Goal: Navigation & Orientation: Find specific page/section

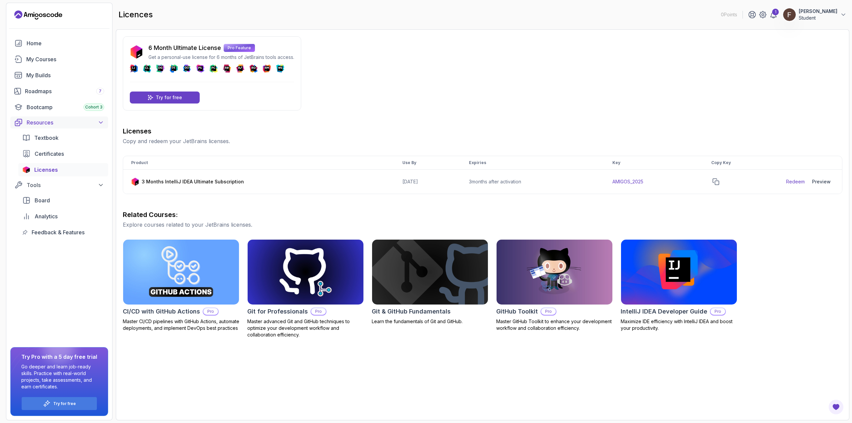
click at [99, 122] on icon at bounding box center [101, 122] width 7 height 7
click at [66, 49] on link "Home" at bounding box center [59, 43] width 98 height 13
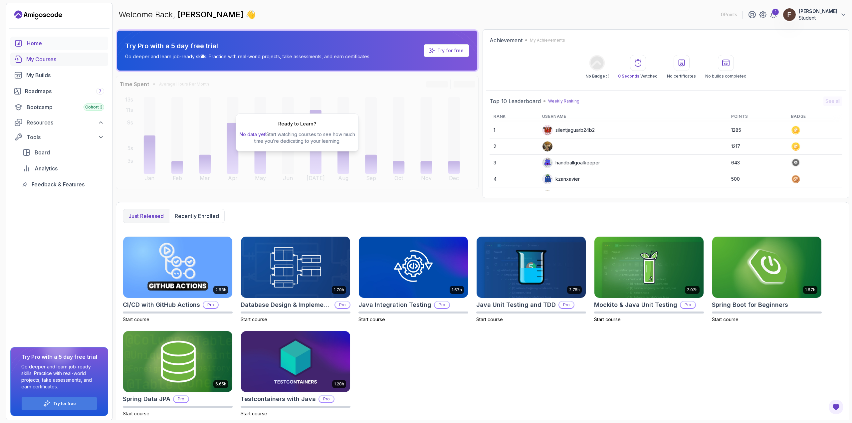
click at [74, 63] on div "My Courses" at bounding box center [65, 59] width 78 height 8
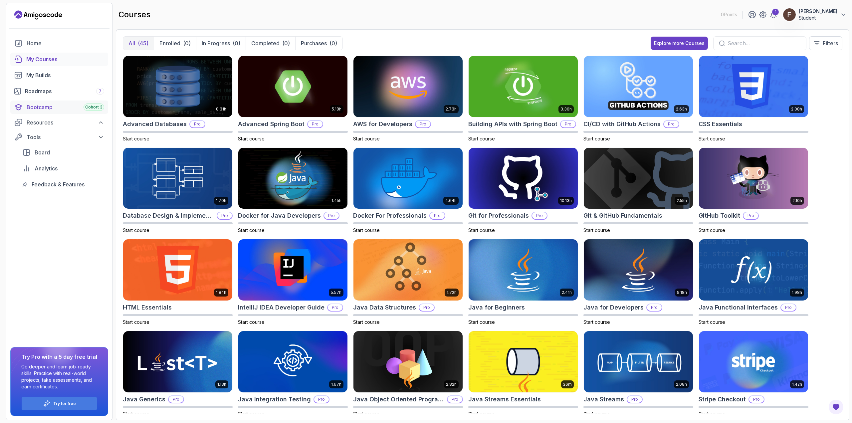
click at [41, 106] on div "Bootcamp Cohort 3" at bounding box center [66, 107] width 78 height 8
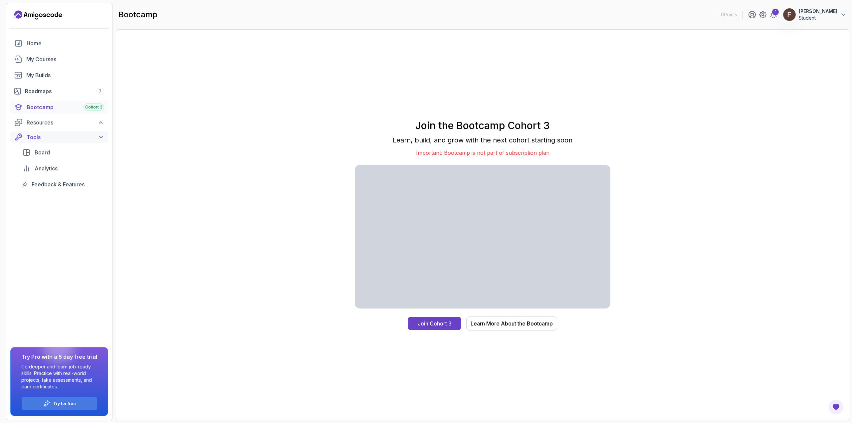
click at [51, 135] on div "Tools" at bounding box center [66, 137] width 78 height 8
click at [39, 46] on div "Home" at bounding box center [66, 43] width 78 height 8
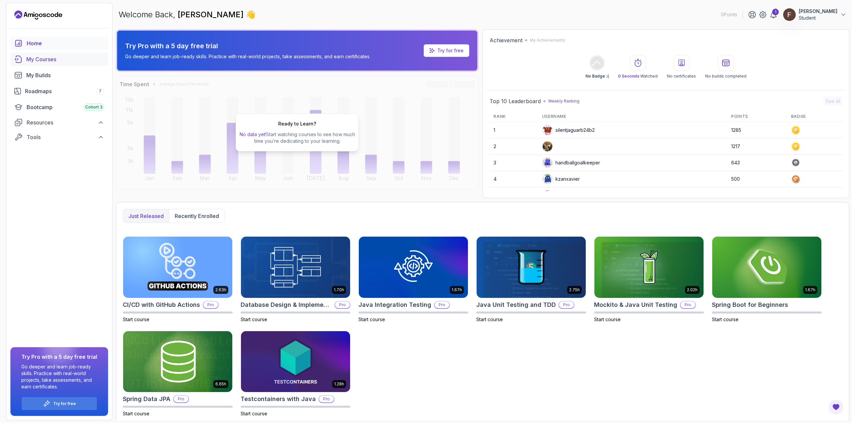
click at [35, 60] on div "My Courses" at bounding box center [65, 59] width 78 height 8
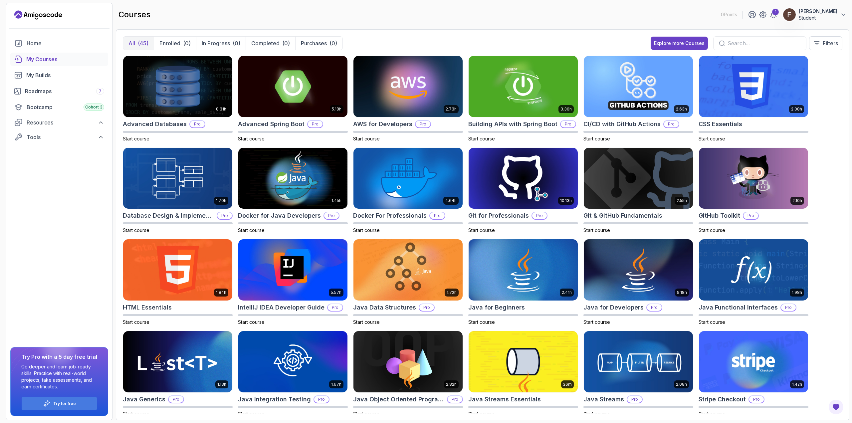
click at [42, 13] on icon "Landing page" at bounding box center [38, 15] width 48 height 11
click at [71, 38] on link "Home" at bounding box center [59, 43] width 98 height 13
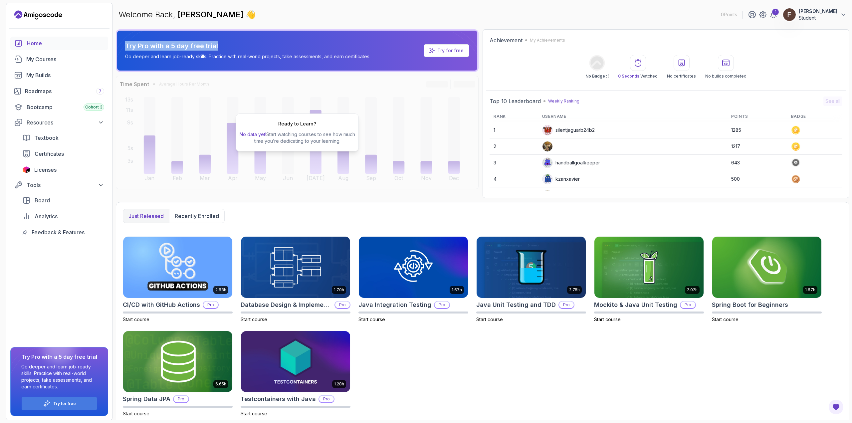
drag, startPoint x: 131, startPoint y: 46, endPoint x: 284, endPoint y: 48, distance: 152.4
click at [281, 47] on div "Try Pro with a 5 day free trial Go deeper and learn job-ready skills. Practice …" at bounding box center [297, 50] width 363 height 43
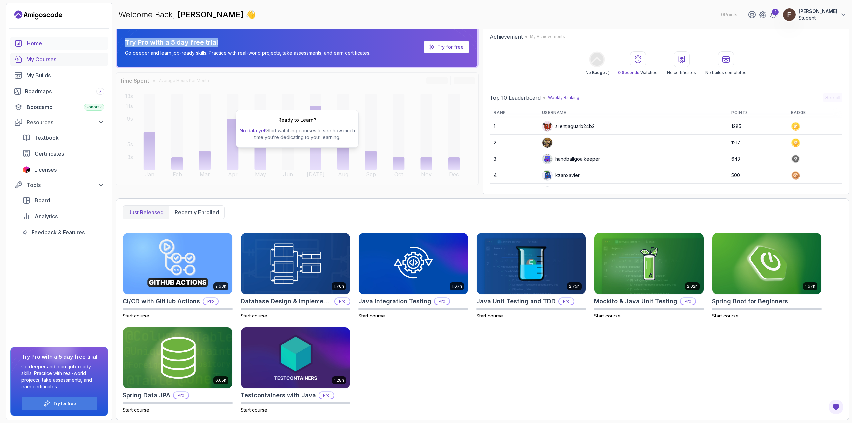
click at [44, 56] on div "My Courses" at bounding box center [65, 59] width 78 height 8
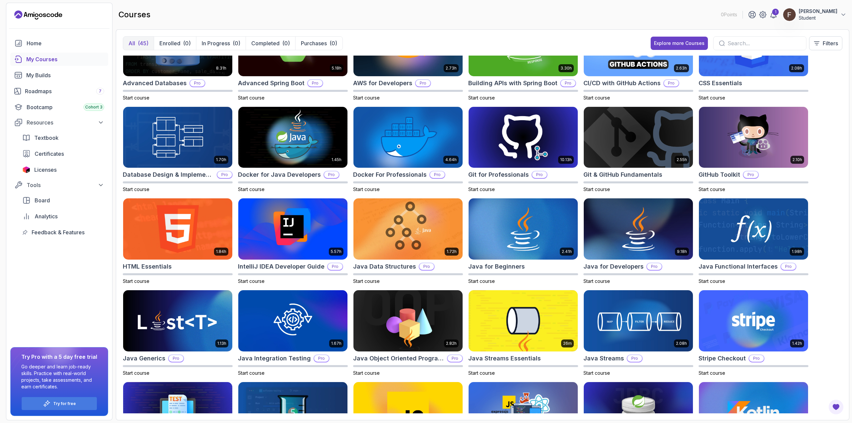
scroll to position [13, 0]
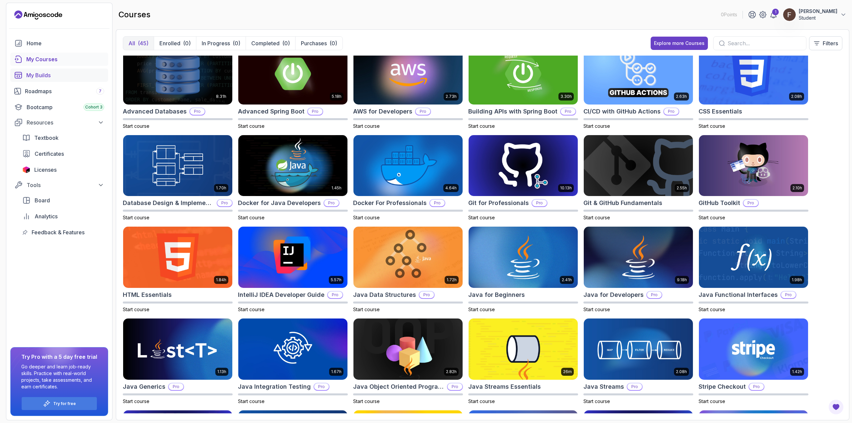
click at [35, 72] on div "My Builds" at bounding box center [65, 75] width 78 height 8
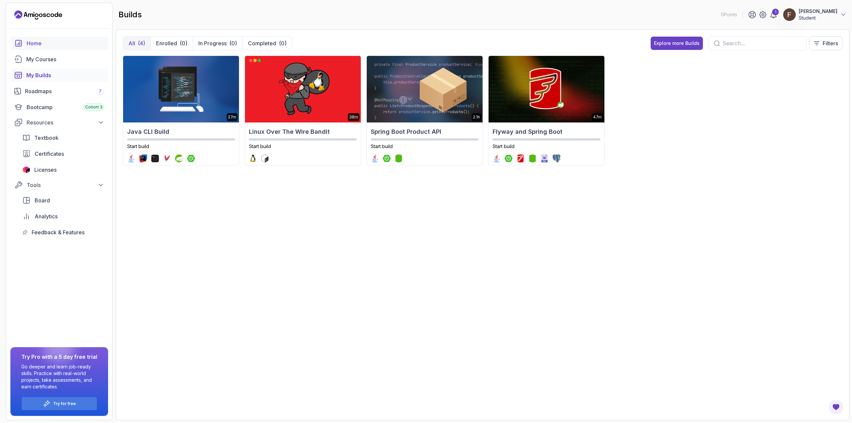
click at [73, 39] on div "Home" at bounding box center [66, 43] width 78 height 8
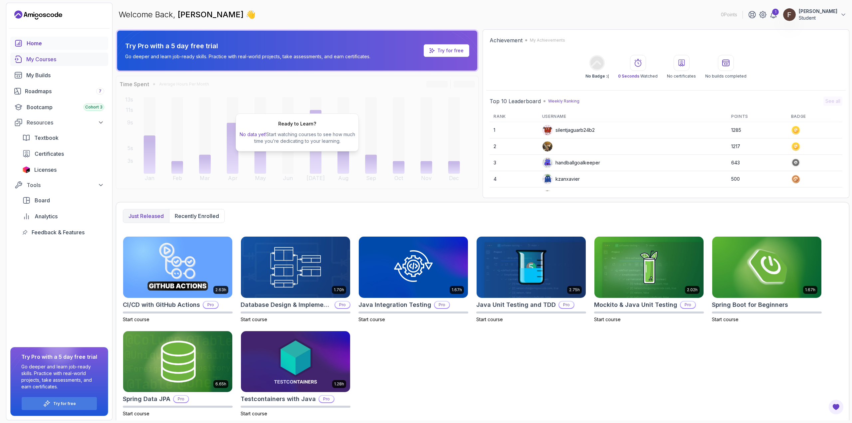
click at [66, 59] on div "My Courses" at bounding box center [65, 59] width 78 height 8
